Goal: Task Accomplishment & Management: Find specific page/section

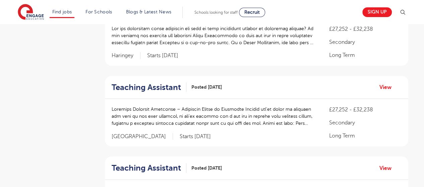
scroll to position [701, 0]
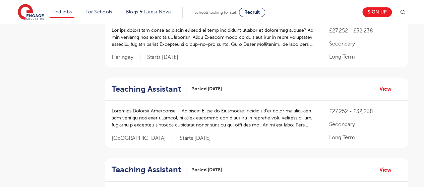
drag, startPoint x: 428, startPoint y: 40, endPoint x: 424, endPoint y: 121, distance: 80.5
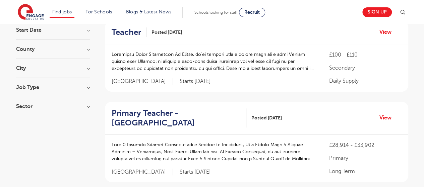
scroll to position [33, 0]
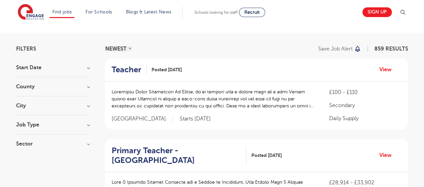
click at [60, 126] on h3 "Job Type" at bounding box center [53, 124] width 74 height 5
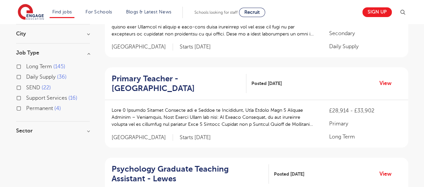
scroll to position [109, 0]
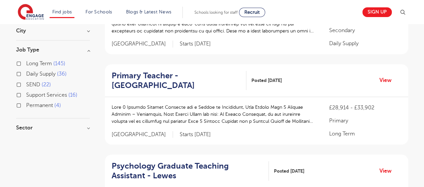
click at [25, 96] on div "Support Services 16" at bounding box center [53, 96] width 74 height 10
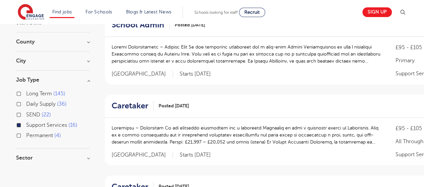
scroll to position [80, 0]
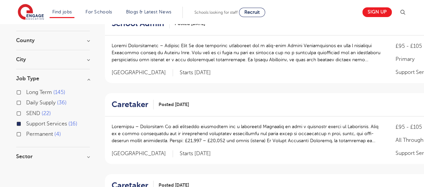
click at [21, 121] on div "Support Services 16" at bounding box center [53, 125] width 74 height 10
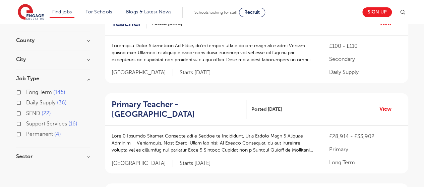
click at [26, 132] on label "Permanent 4" at bounding box center [43, 134] width 35 height 9
click at [26, 132] on input "Permanent 4" at bounding box center [28, 133] width 4 height 4
checkbox input "true"
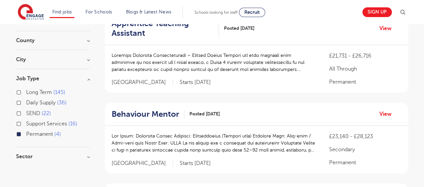
scroll to position [83, 0]
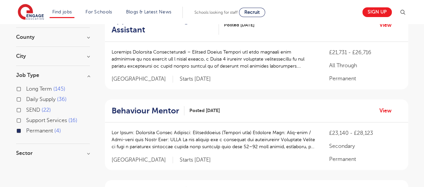
click at [23, 127] on div "Permanent 4" at bounding box center [53, 132] width 74 height 10
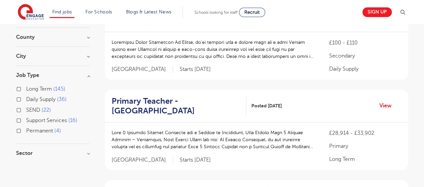
click at [28, 88] on input "Long Term 145" at bounding box center [28, 88] width 4 height 4
checkbox input "true"
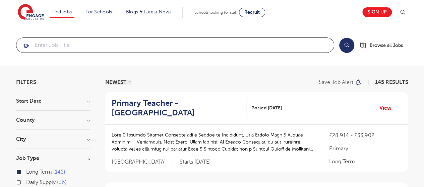
click at [172, 40] on input "search" at bounding box center [174, 45] width 317 height 15
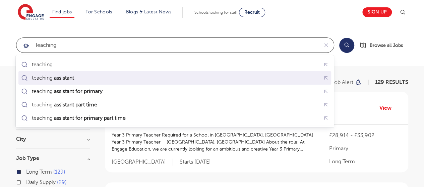
click at [113, 76] on div "teaching assistant" at bounding box center [175, 78] width 310 height 10
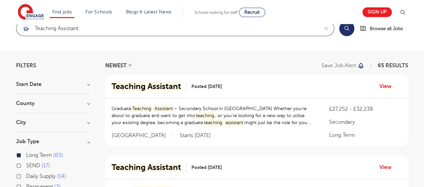
scroll to position [15, 0]
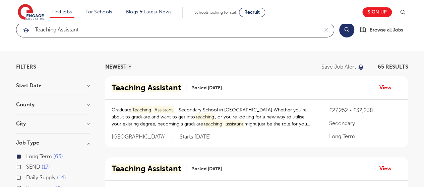
type input "teaching assistant"
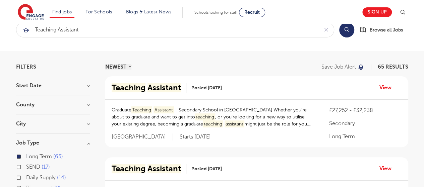
click at [38, 106] on h3 "County" at bounding box center [53, 104] width 74 height 5
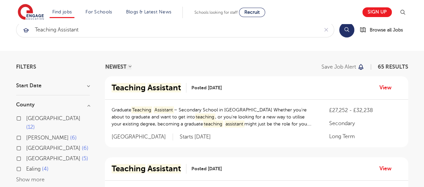
click at [27, 145] on input "[GEOGRAPHIC_DATA] 6" at bounding box center [28, 147] width 4 height 4
checkbox input "true"
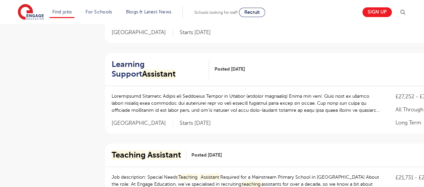
scroll to position [303, 0]
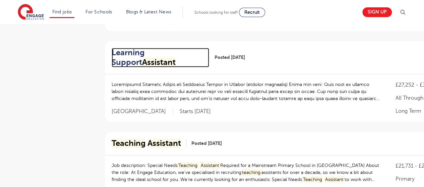
click at [150, 51] on h2 "Learning Support Assistant" at bounding box center [158, 57] width 92 height 19
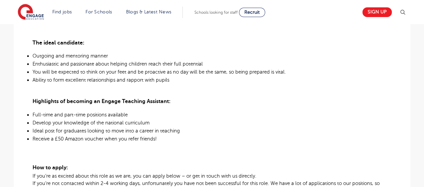
scroll to position [309, 0]
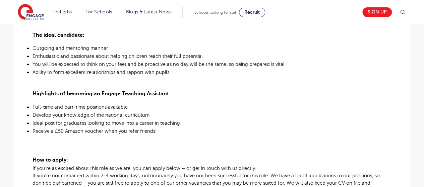
click at [423, 74] on html "Find jobs All vacancies We have one of the UK's largest database. and with hund…" at bounding box center [212, 134] width 424 height 887
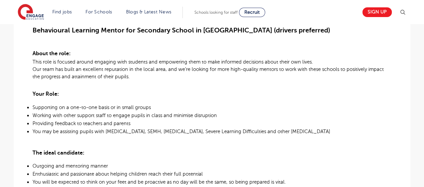
scroll to position [192, 0]
